Goal: Navigation & Orientation: Find specific page/section

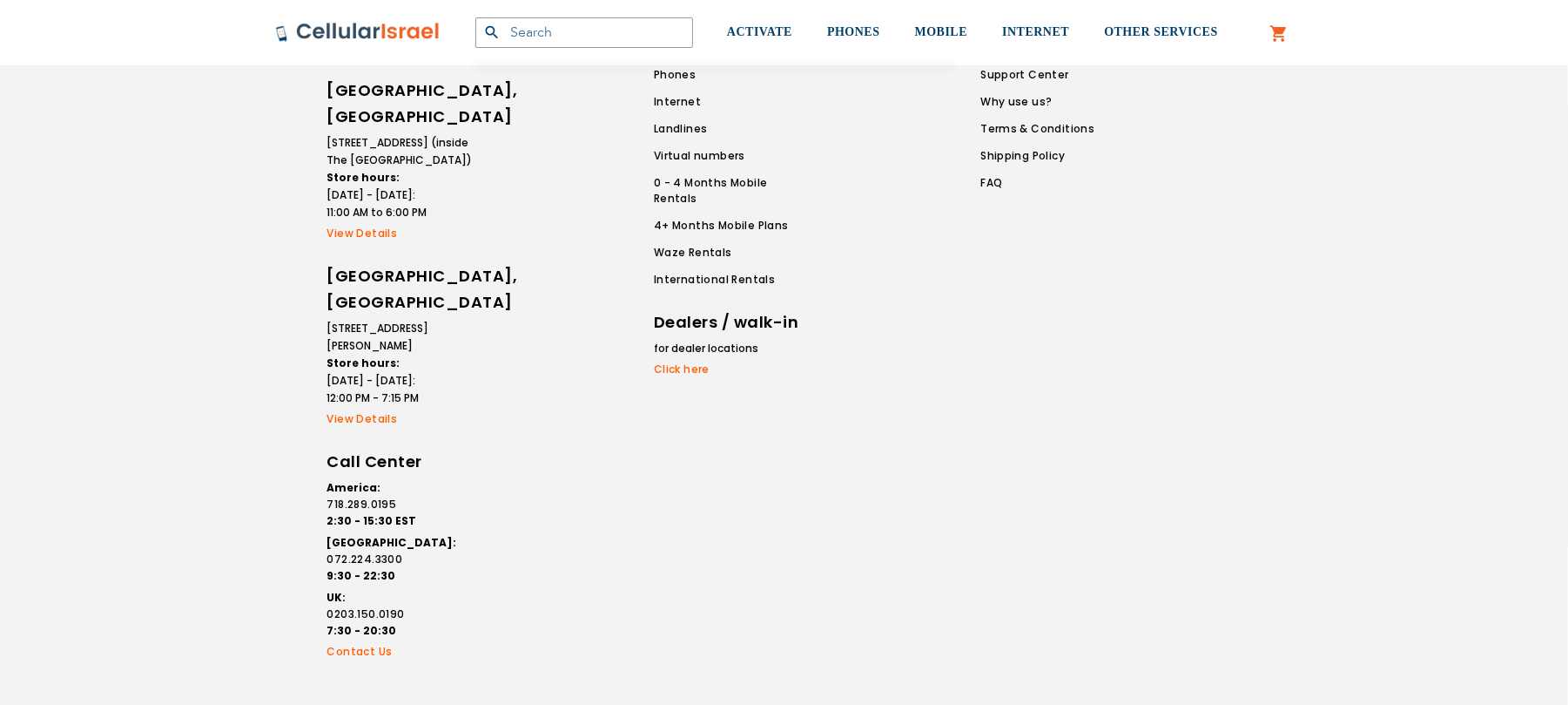
scroll to position [3213, 0]
click at [366, 231] on link "View Details" at bounding box center [401, 236] width 148 height 16
